Goal: Entertainment & Leisure: Consume media (video, audio)

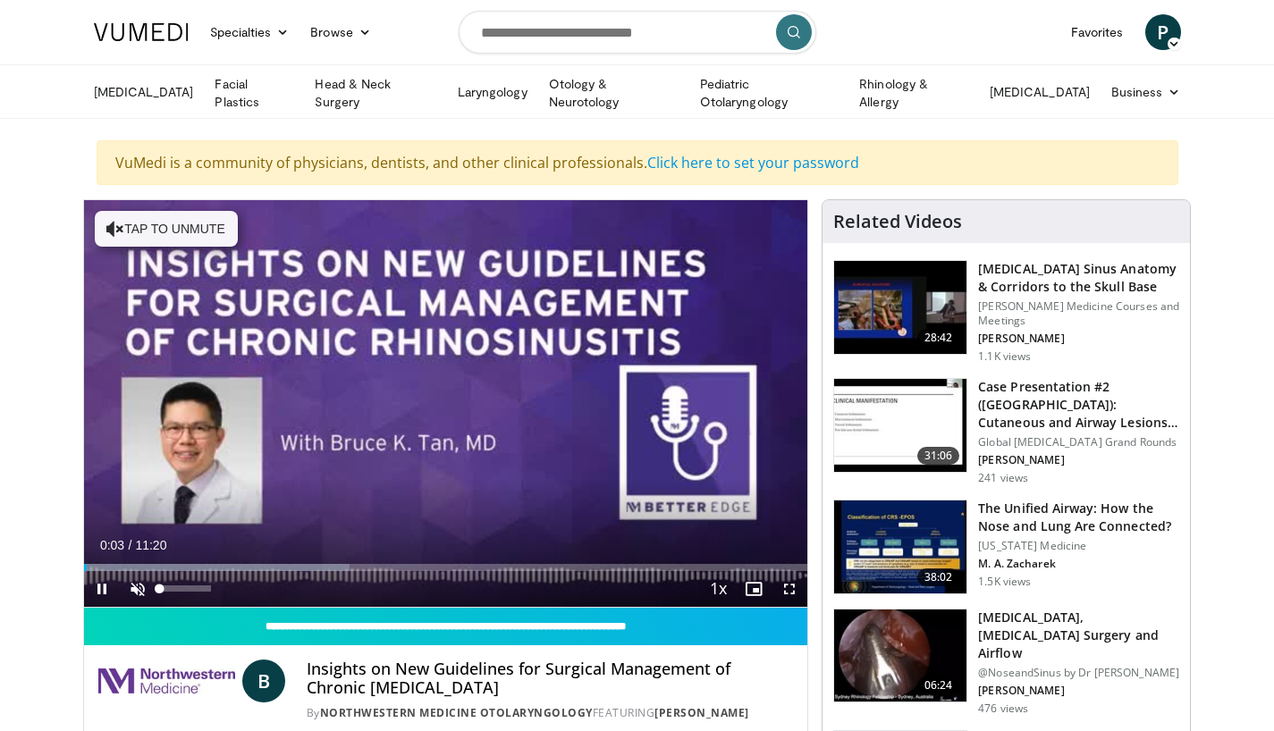
click at [136, 585] on span "Video Player" at bounding box center [138, 589] width 36 height 36
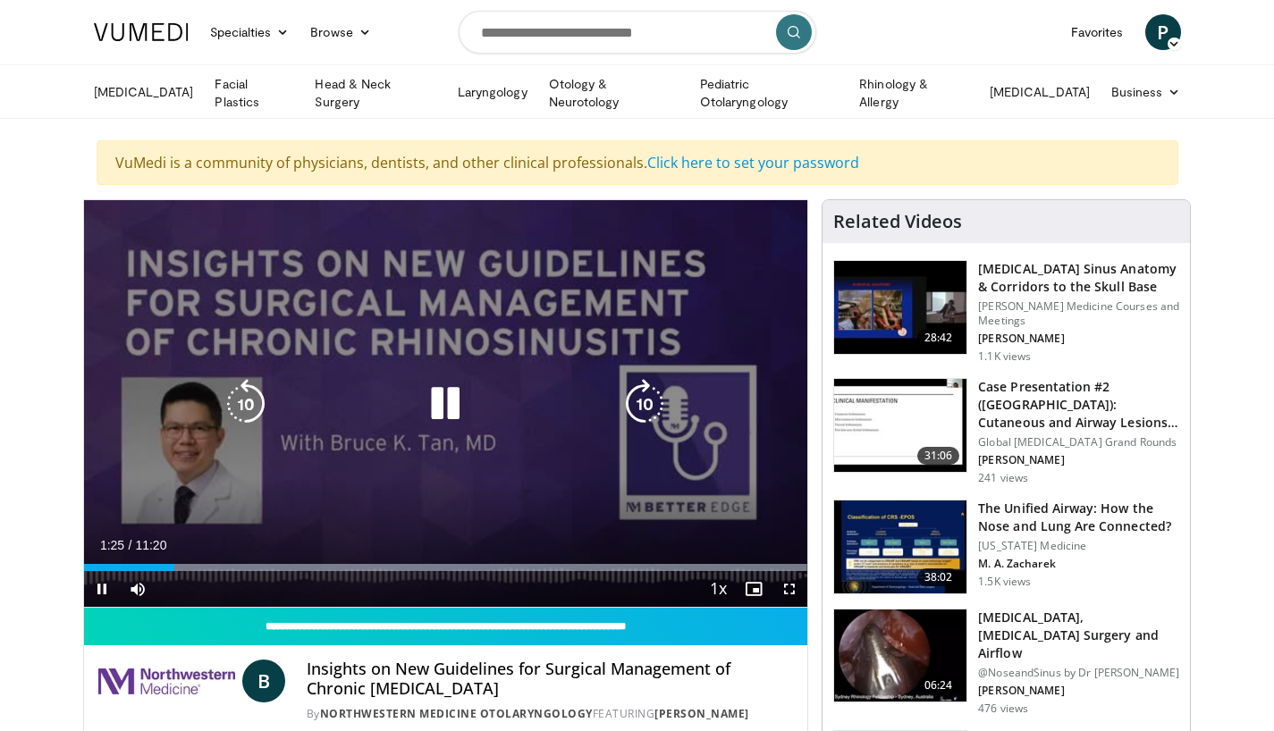
click at [446, 398] on icon "Video Player" at bounding box center [445, 404] width 50 height 50
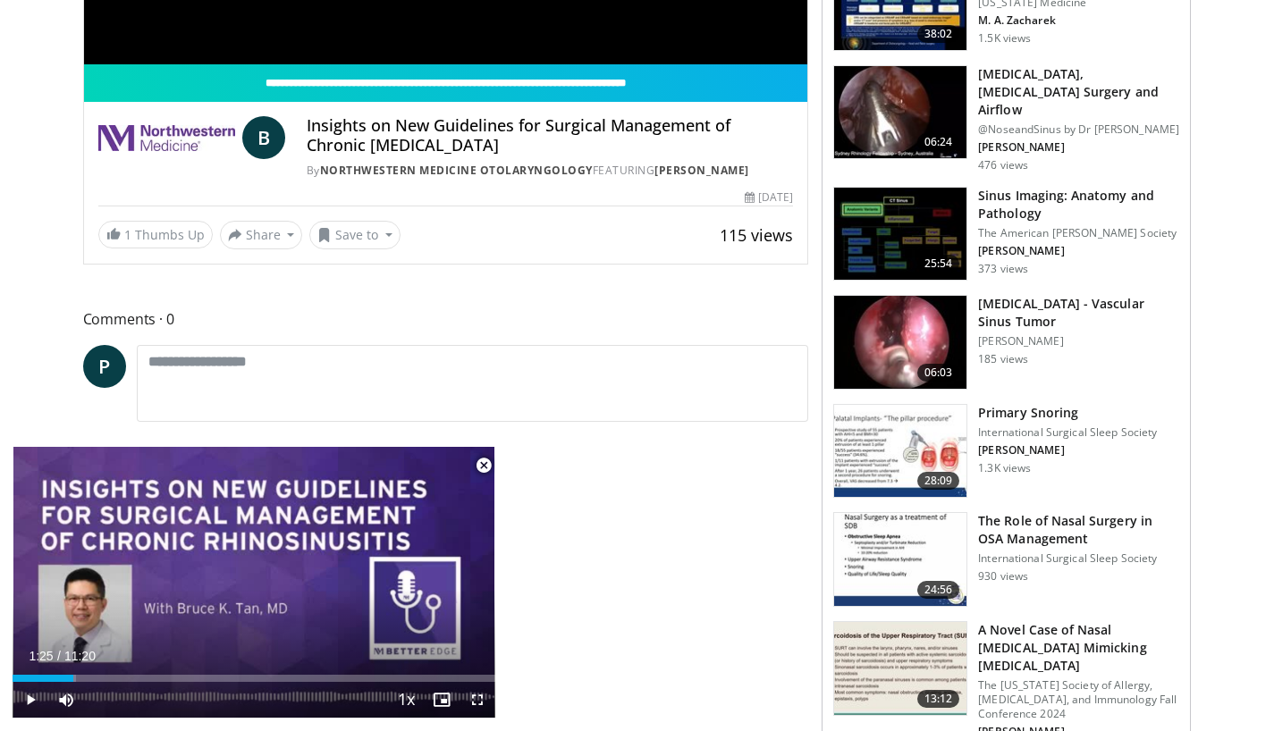
scroll to position [568, 0]
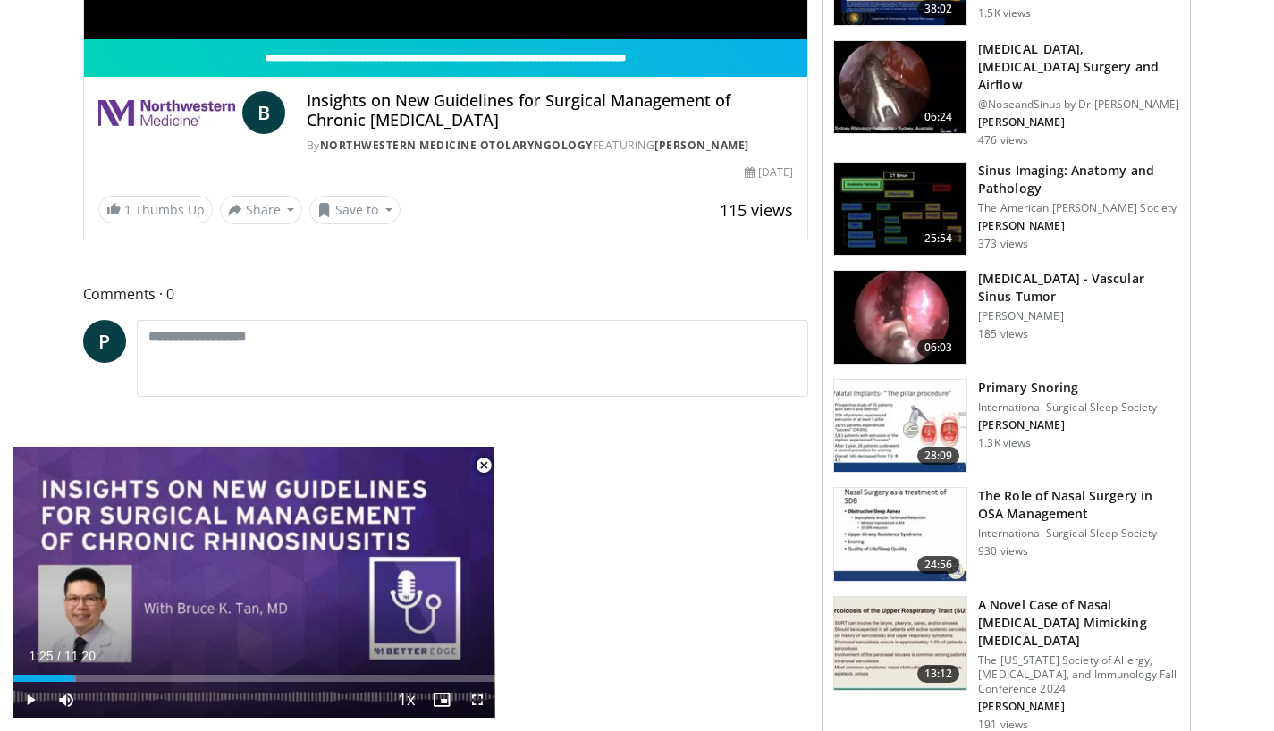
click at [1014, 400] on p "International Surgical Sleep Society" at bounding box center [1067, 407] width 179 height 14
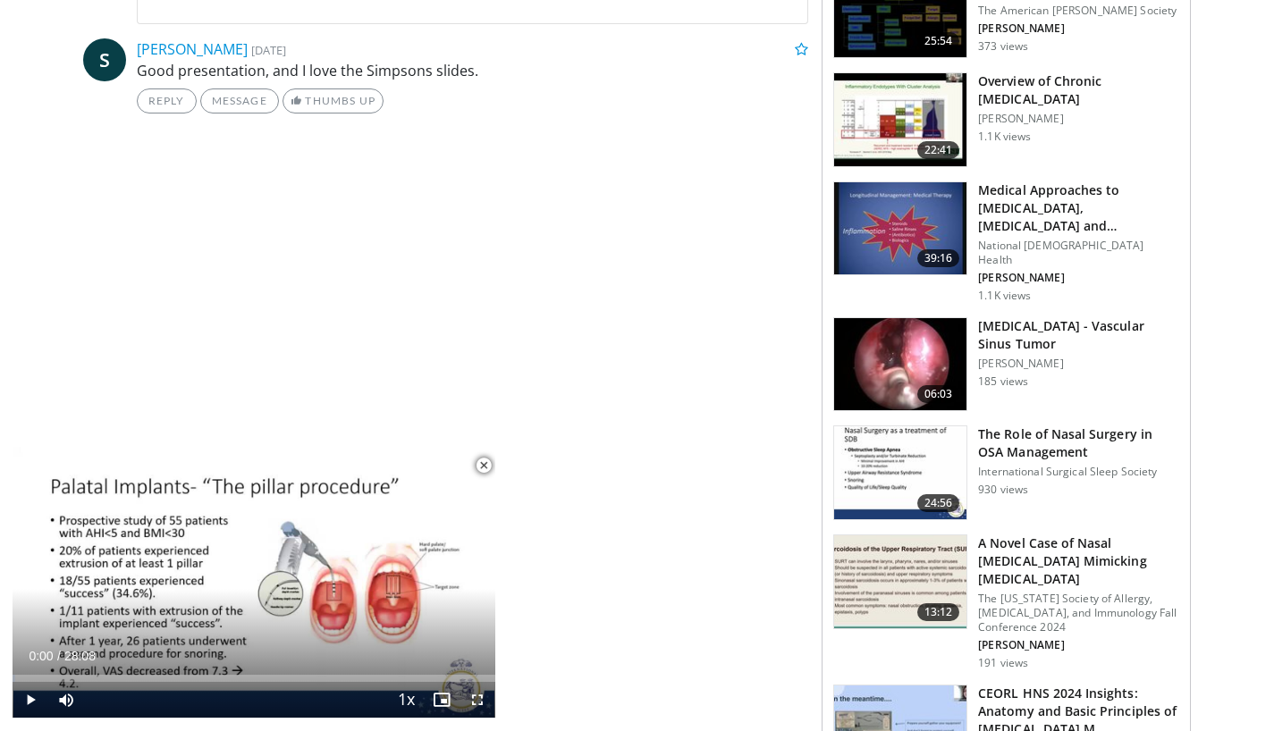
scroll to position [887, 0]
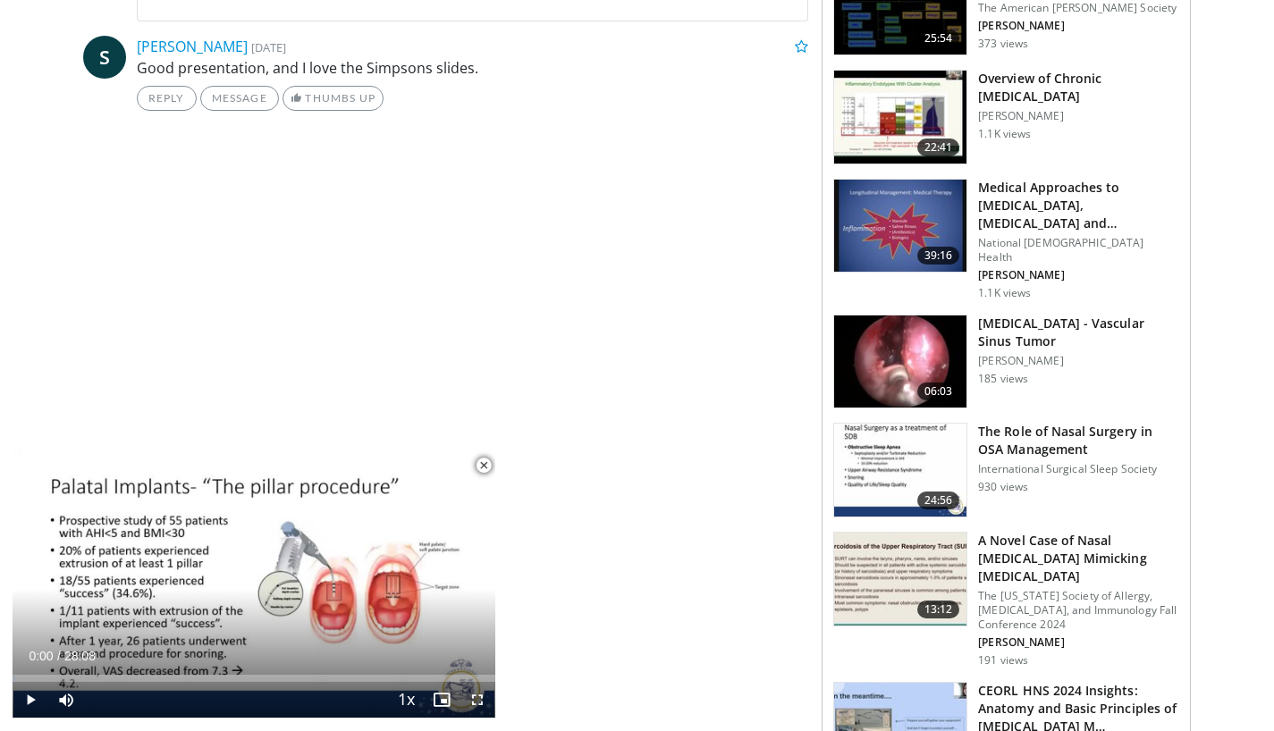
click at [995, 423] on h3 "The Role of Nasal Surgery in OSA Management" at bounding box center [1078, 441] width 201 height 36
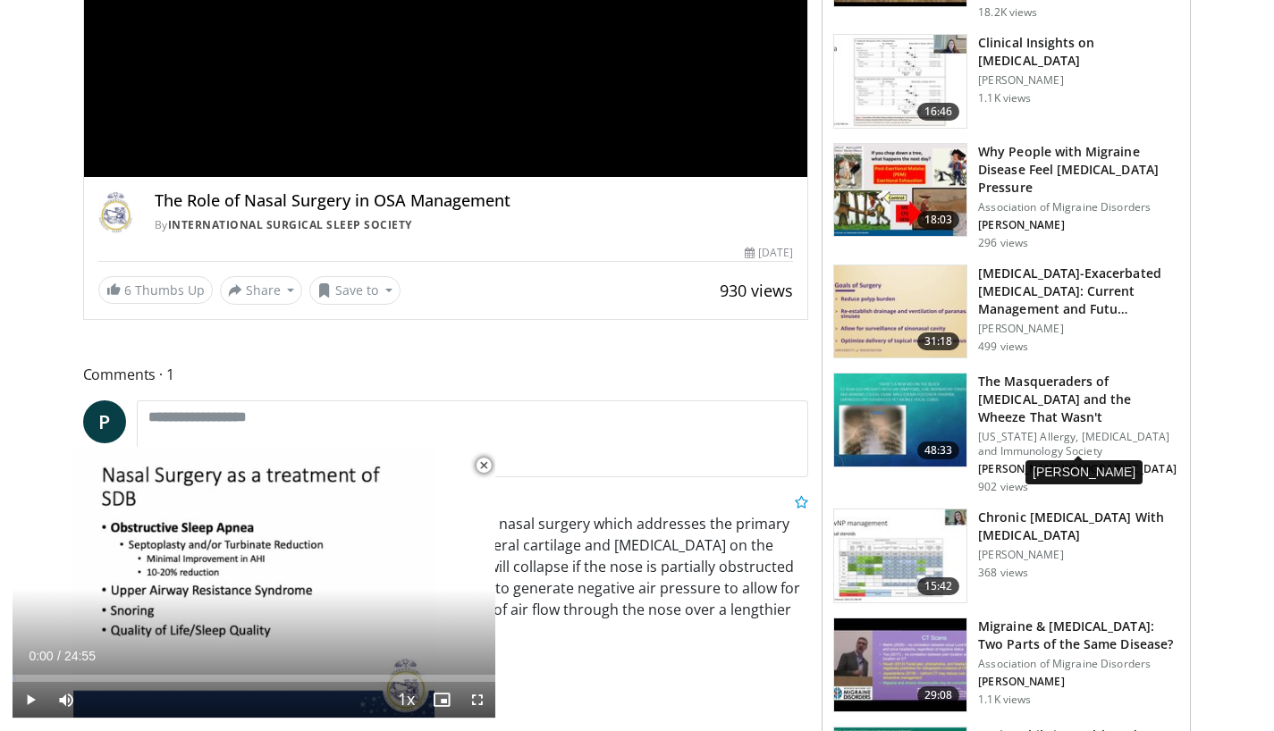
scroll to position [450, 0]
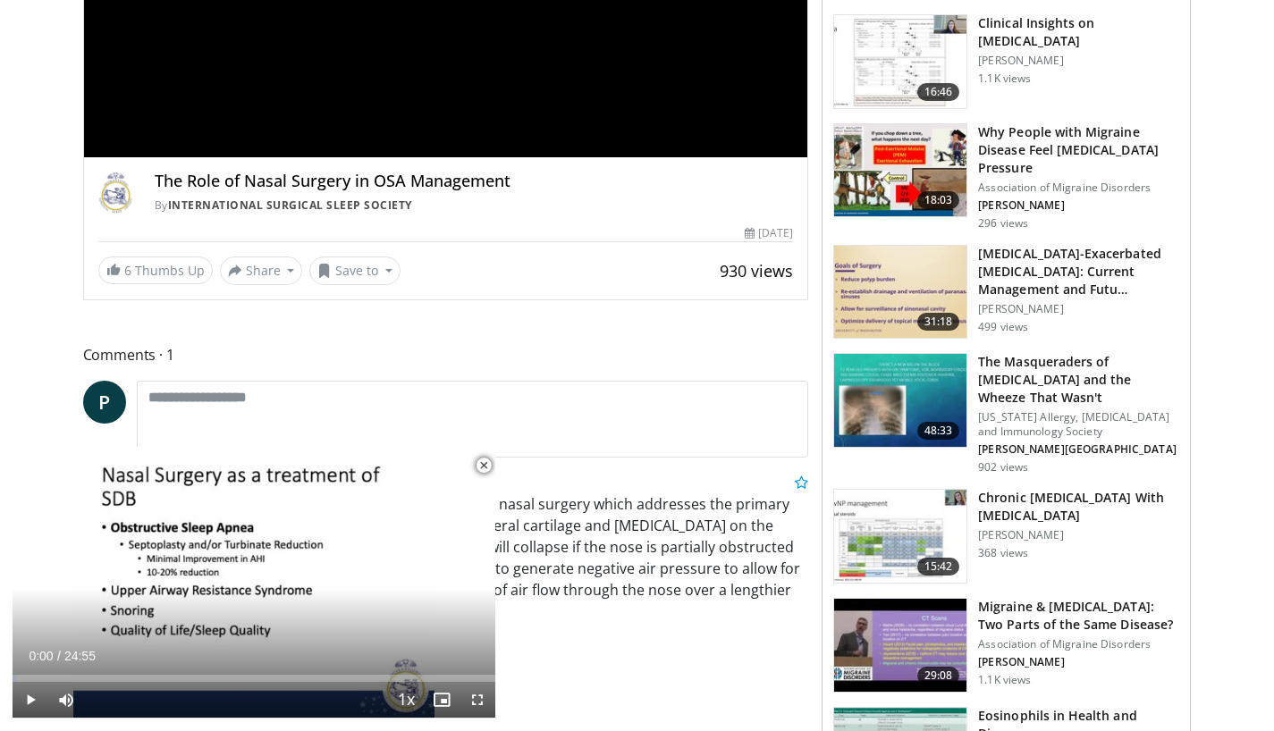
click at [484, 467] on span "Video Player" at bounding box center [484, 466] width 36 height 36
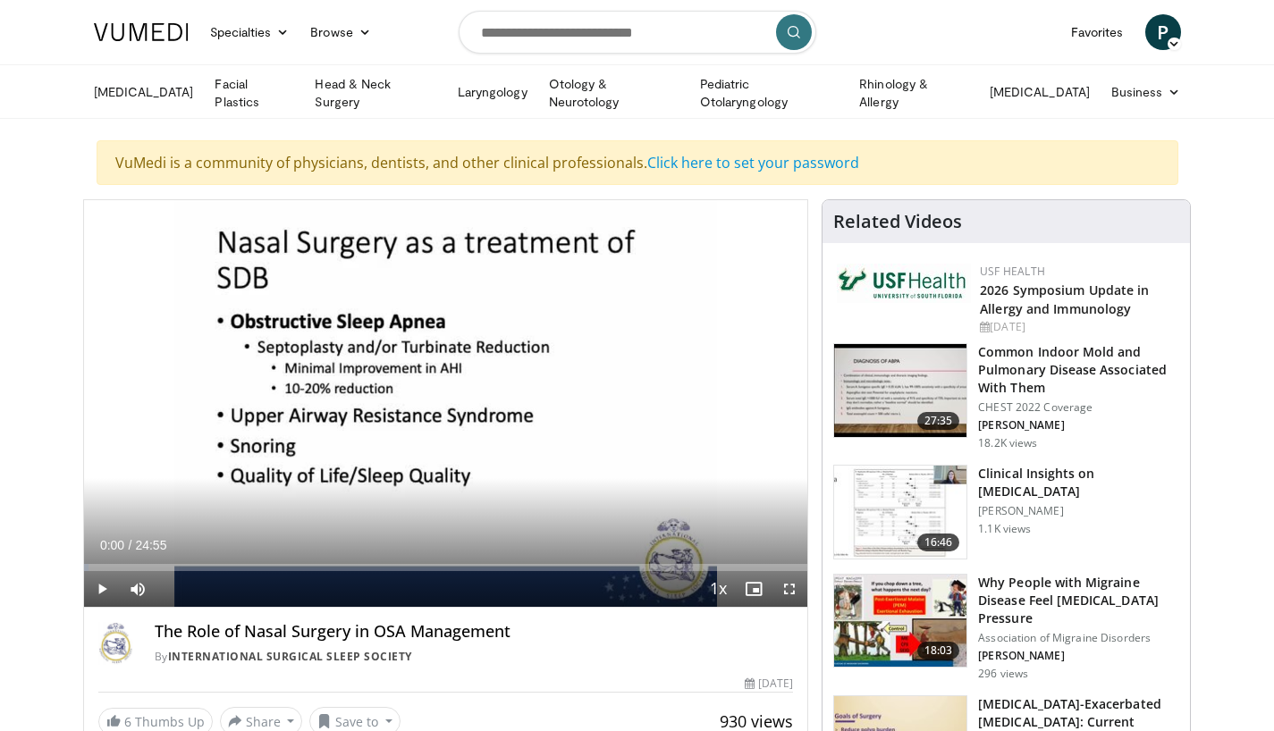
scroll to position [0, 0]
click at [279, 28] on icon at bounding box center [282, 32] width 13 height 13
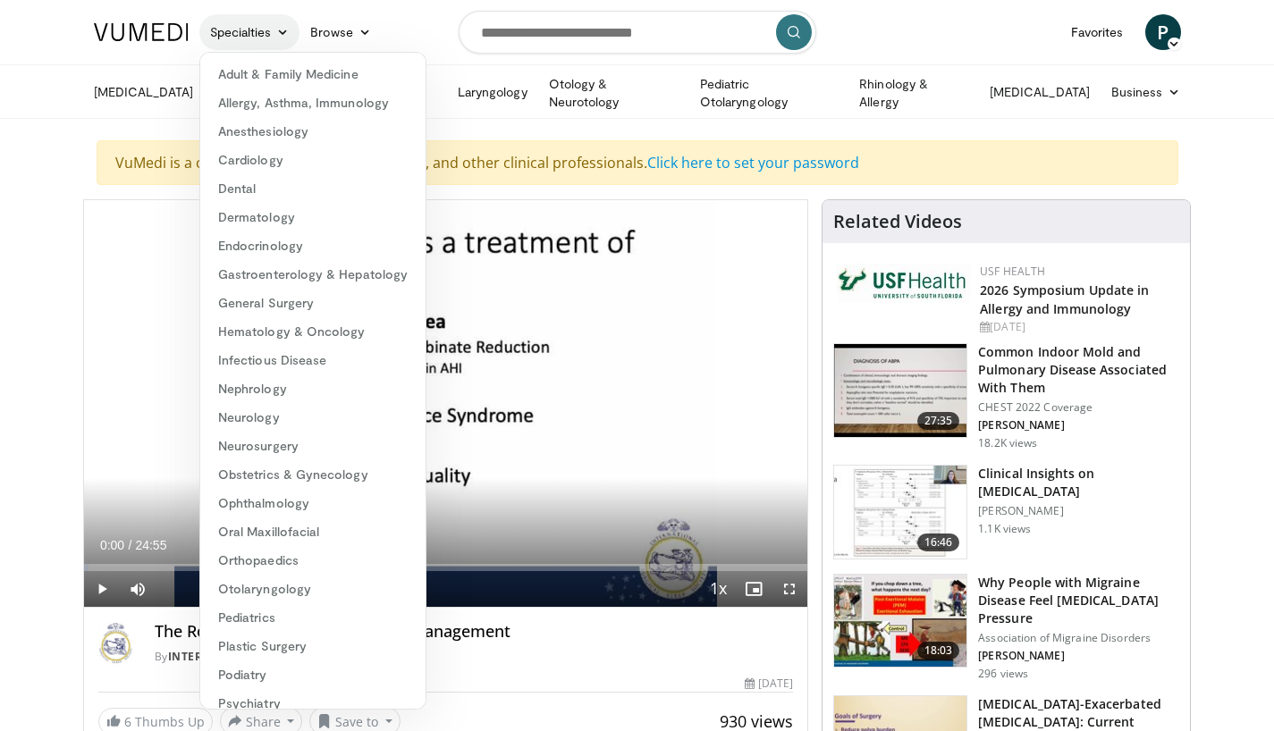
click at [279, 29] on icon at bounding box center [282, 32] width 13 height 13
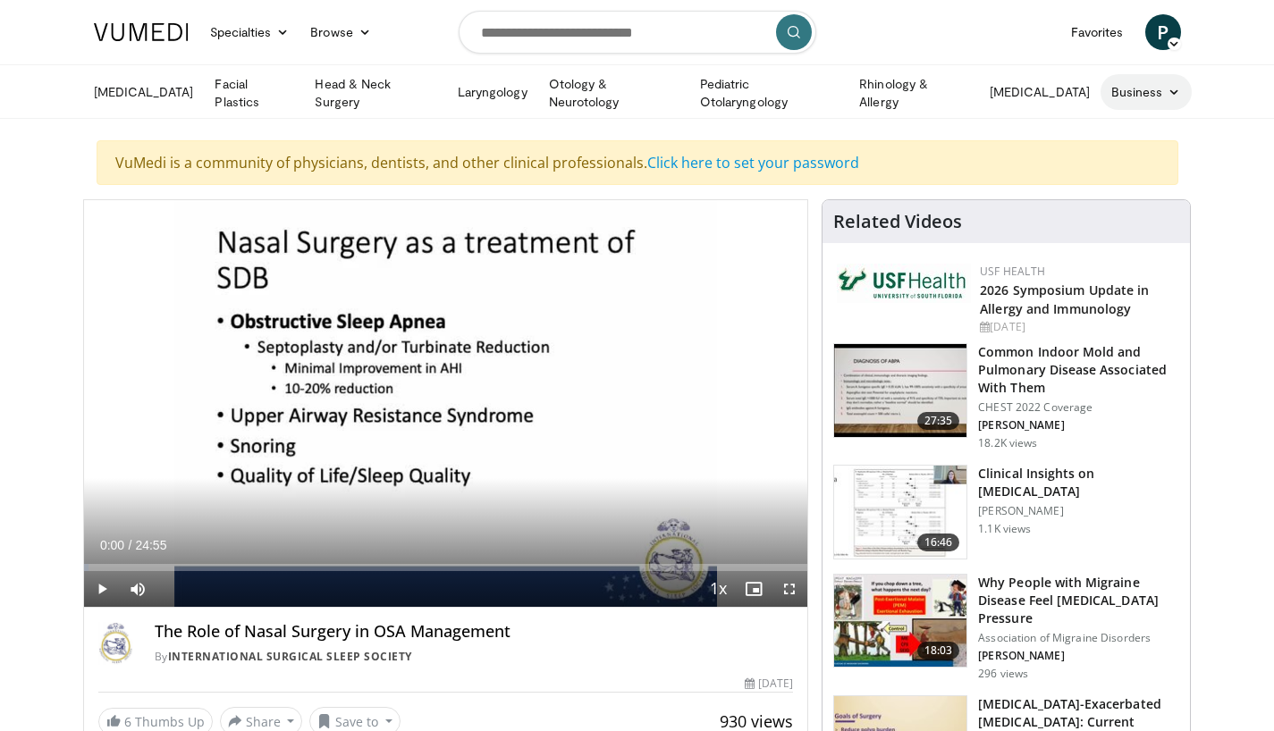
click at [1171, 88] on icon at bounding box center [1173, 92] width 13 height 13
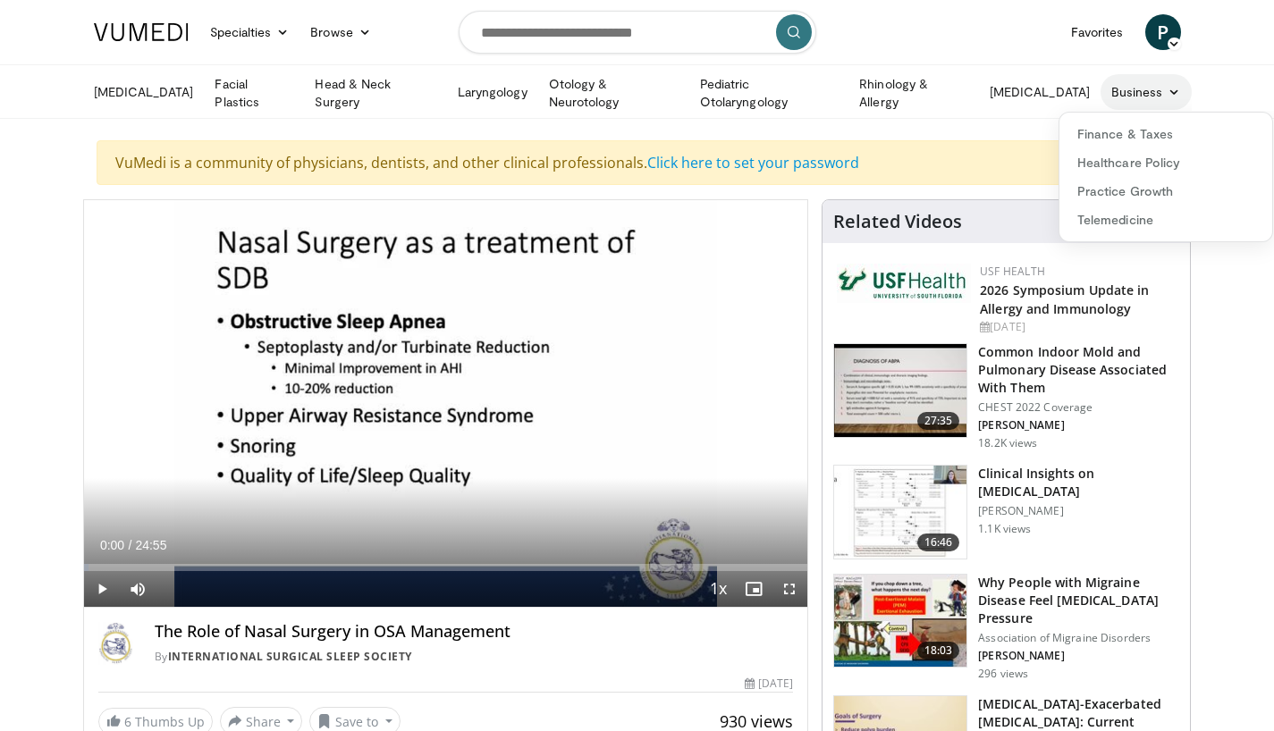
click at [1171, 88] on icon at bounding box center [1173, 92] width 13 height 13
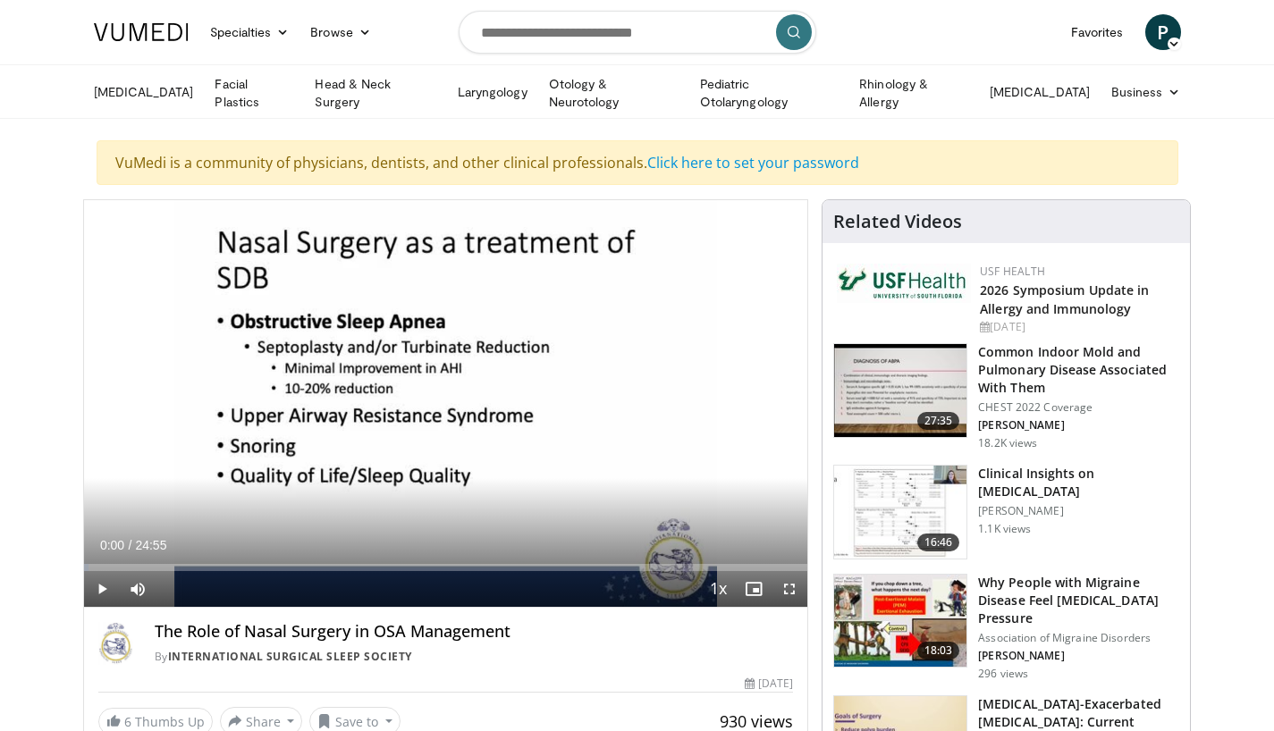
click at [1172, 37] on span "P" at bounding box center [1163, 32] width 36 height 36
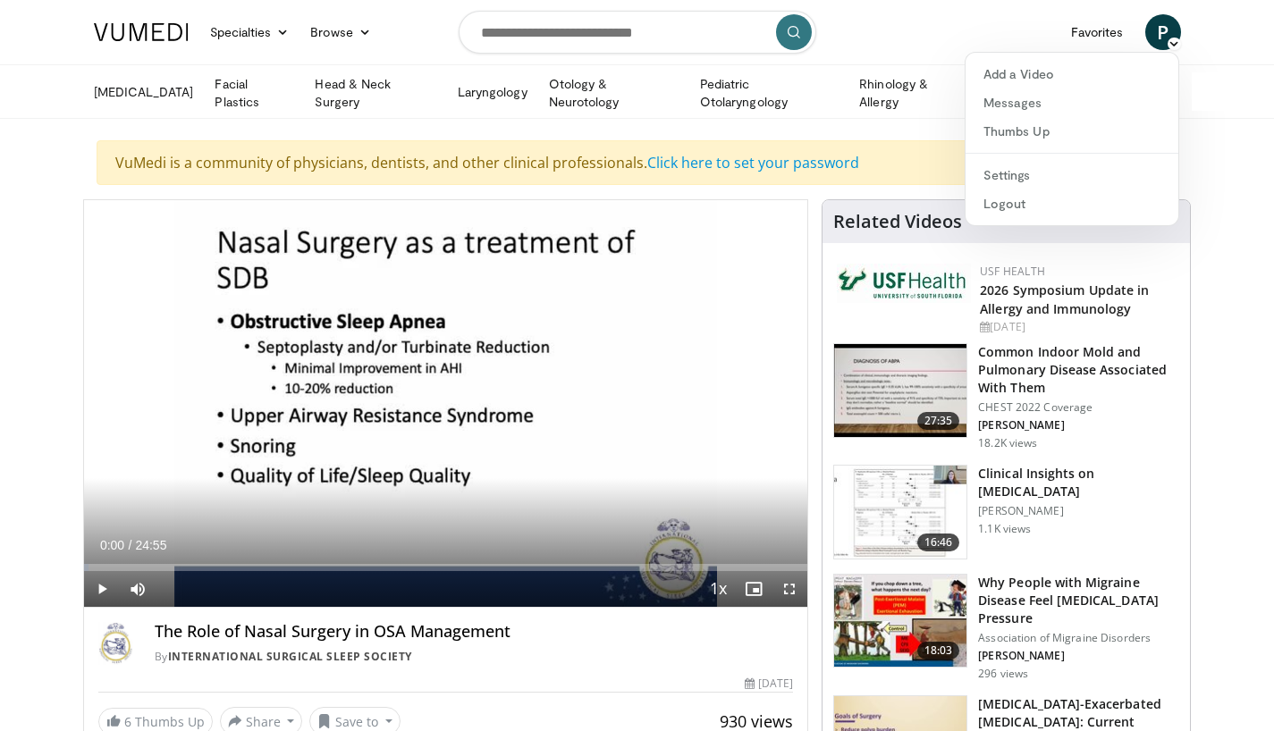
click at [988, 23] on nav "Specialties Adult & Family Medicine Allergy, [MEDICAL_DATA], Immunology Anesthe…" at bounding box center [637, 32] width 1108 height 64
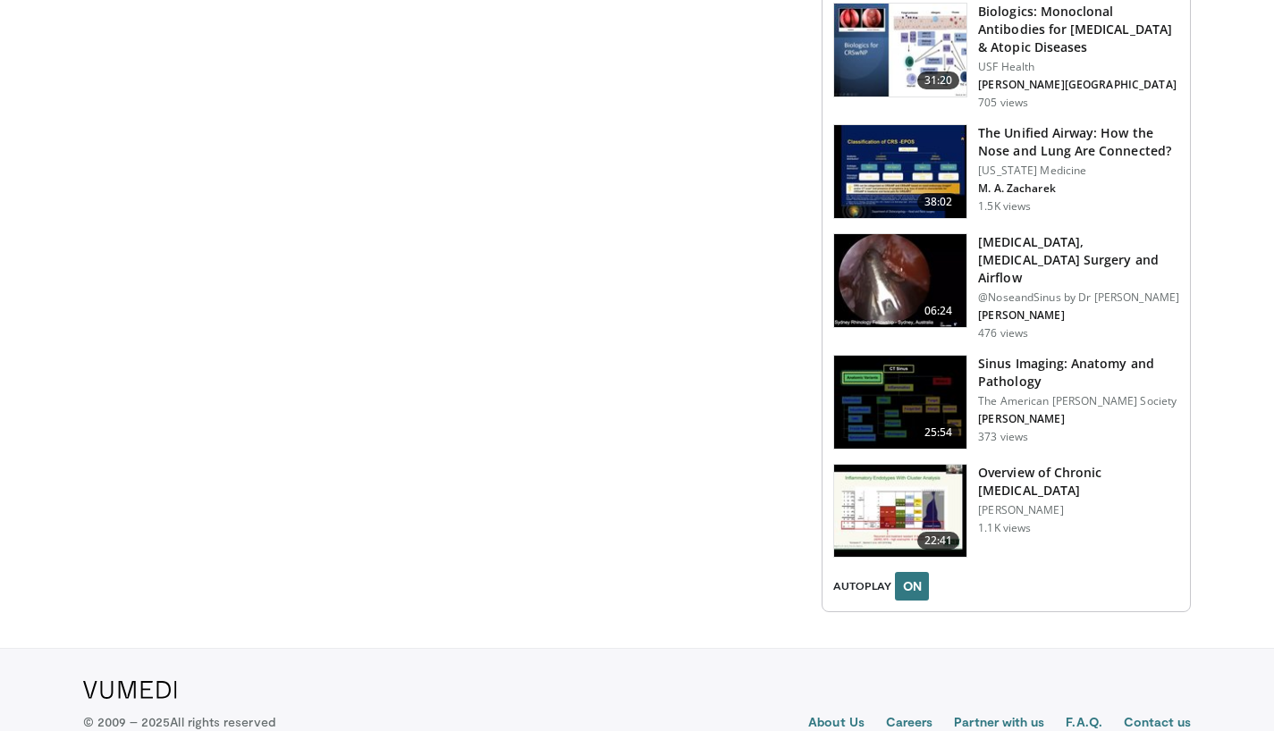
scroll to position [2094, 0]
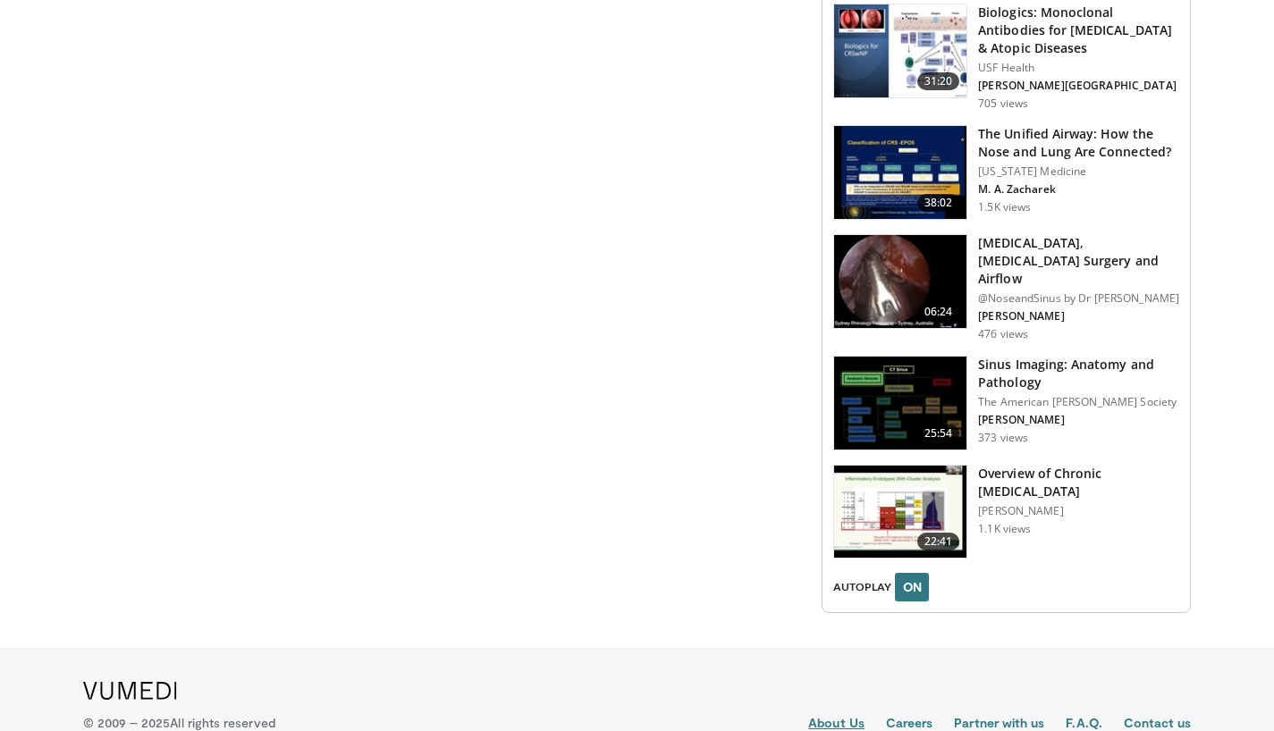
click at [827, 714] on link "About Us" at bounding box center [836, 724] width 56 height 21
